Goal: Learn about a topic

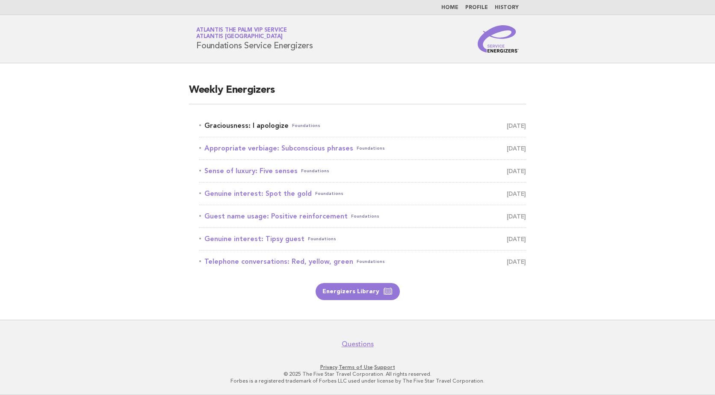
click at [255, 126] on link "Graciousness: I apologize Foundations September 9" at bounding box center [362, 126] width 327 height 12
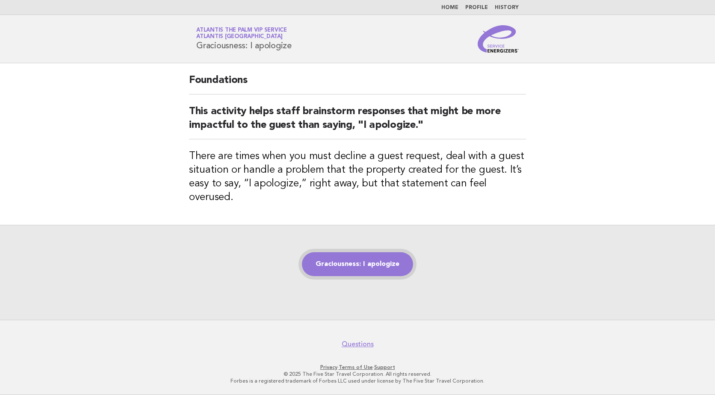
click at [351, 252] on link "Graciousness: I apologize" at bounding box center [357, 264] width 111 height 24
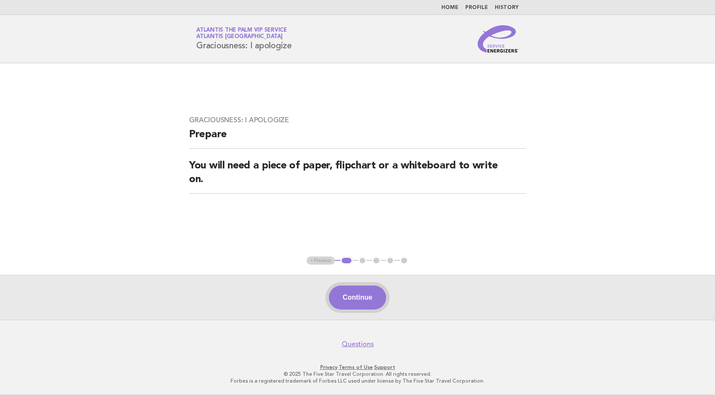
click at [345, 290] on button "Continue" at bounding box center [357, 298] width 57 height 24
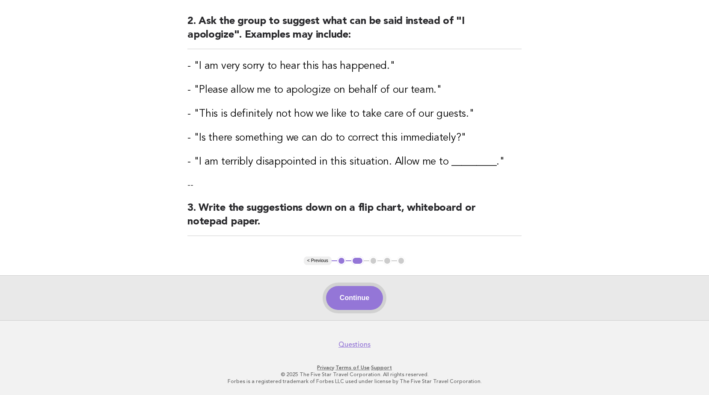
click at [367, 292] on button "Continue" at bounding box center [354, 298] width 57 height 24
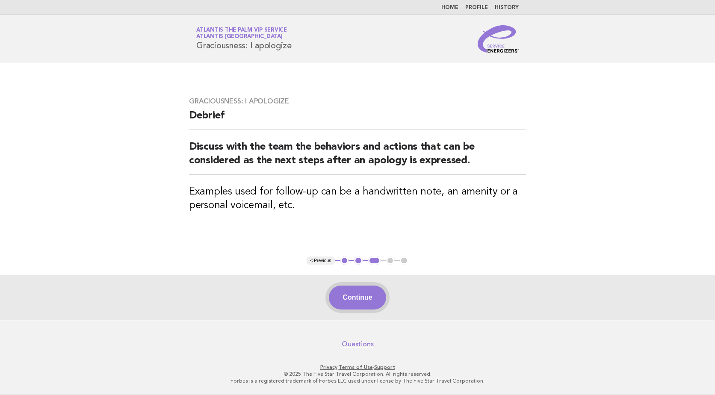
click at [366, 292] on button "Continue" at bounding box center [357, 298] width 57 height 24
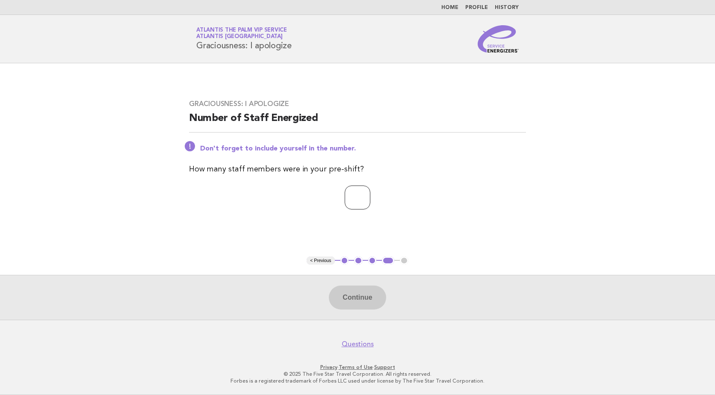
click at [355, 193] on input "number" at bounding box center [358, 198] width 26 height 24
type input "*"
click at [352, 292] on button "Continue" at bounding box center [357, 298] width 57 height 24
